Goal: Manage account settings

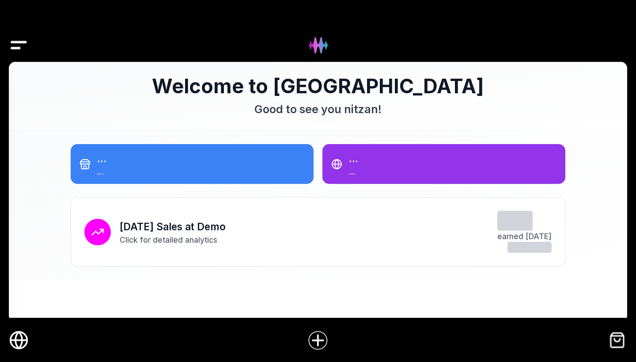
click at [23, 44] on img "Drawer" at bounding box center [19, 45] width 20 height 34
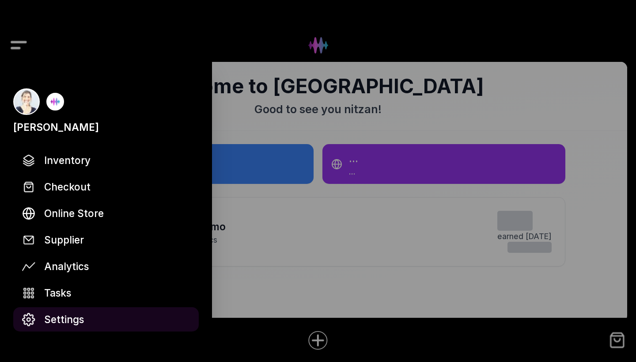
click at [61, 317] on span "Settings" at bounding box center [64, 319] width 40 height 15
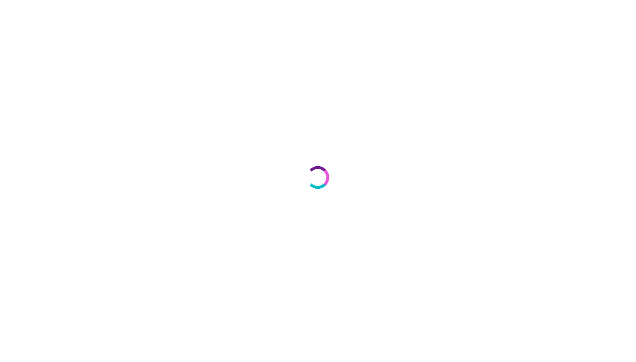
select select "**"
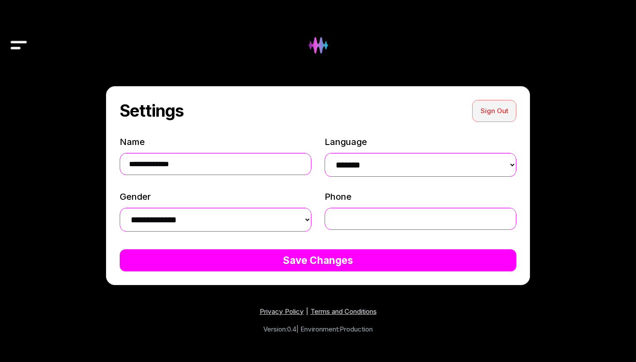
click at [496, 112] on button "Sign Out" at bounding box center [494, 111] width 44 height 22
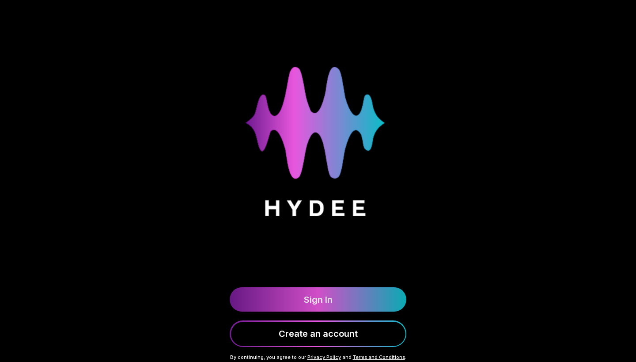
click at [327, 293] on link "Sign In" at bounding box center [318, 299] width 177 height 24
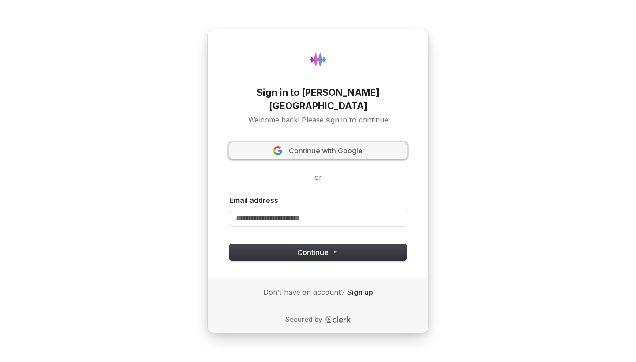
click at [317, 146] on span "Continue with Google" at bounding box center [326, 151] width 74 height 10
